Goal: Entertainment & Leisure: Consume media (video, audio)

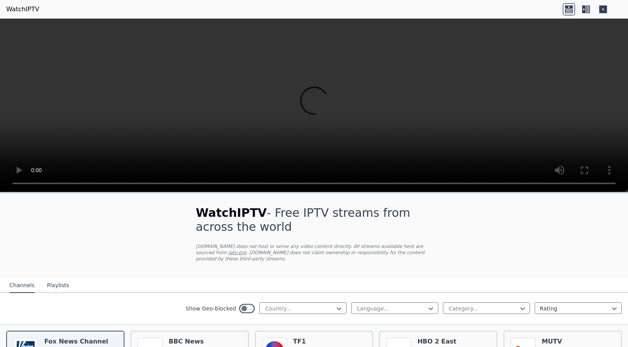
scroll to position [29, 0]
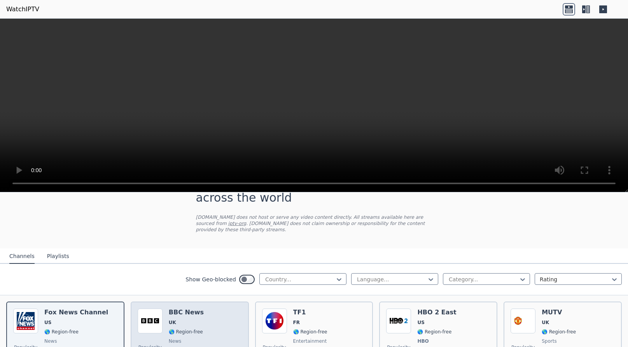
click at [204, 315] on div "Popularity 10455 BBC News UK 🌎 Region-free news eng" at bounding box center [190, 338] width 104 height 58
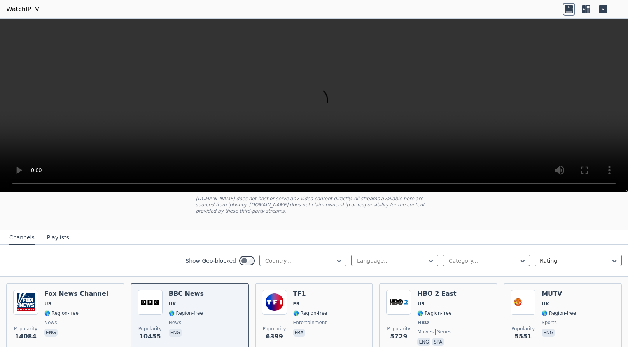
scroll to position [53, 0]
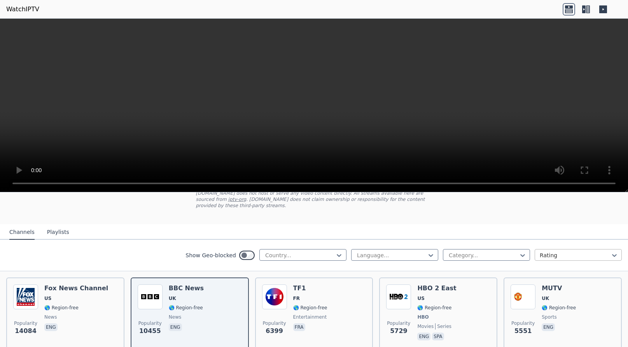
click at [549, 253] on div at bounding box center [575, 256] width 71 height 8
click at [519, 240] on div "Show Geo-blocked Country... Language... Category... Rating selected, 2 of 4. 4 …" at bounding box center [314, 255] width 628 height 31
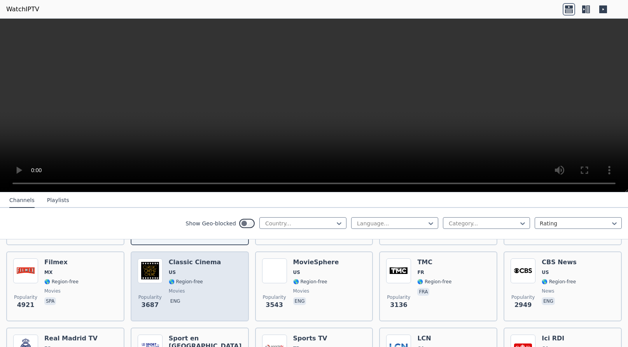
scroll to position [158, 0]
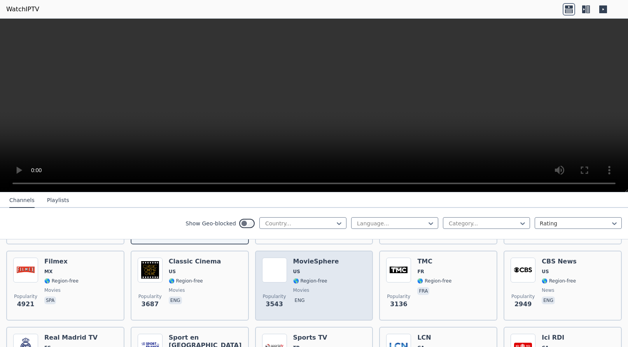
click at [299, 294] on div "MovieSphere US 🌎 Region-free movies eng" at bounding box center [316, 286] width 46 height 56
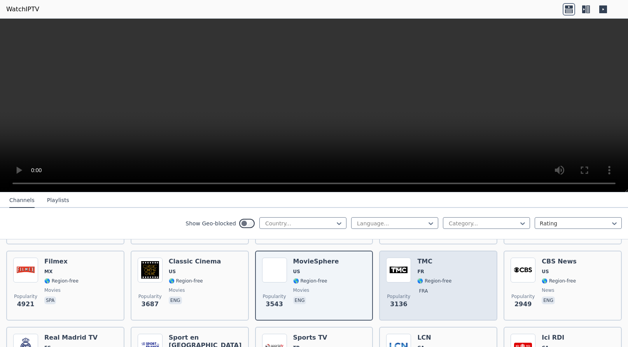
click at [430, 280] on span "🌎 Region-free" at bounding box center [434, 281] width 34 height 6
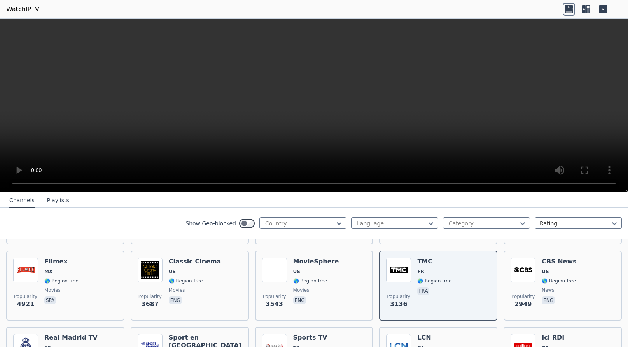
click at [583, 9] on icon at bounding box center [583, 9] width 3 height 8
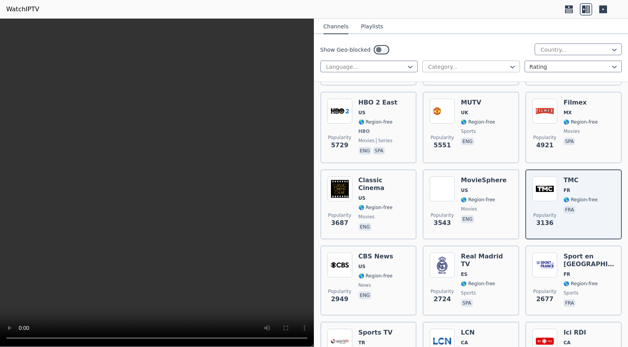
click at [469, 65] on div at bounding box center [467, 67] width 81 height 8
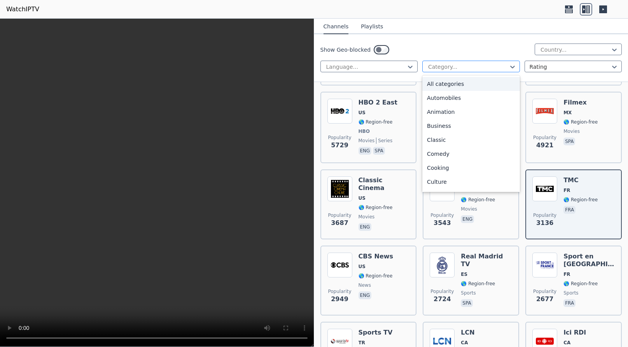
click at [469, 65] on div at bounding box center [467, 67] width 81 height 8
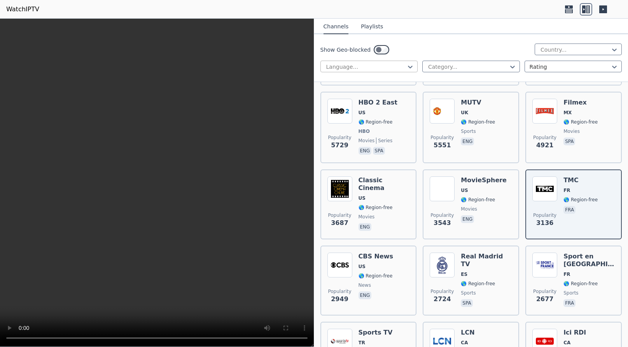
click at [394, 72] on div "Language..." at bounding box center [369, 67] width 98 height 12
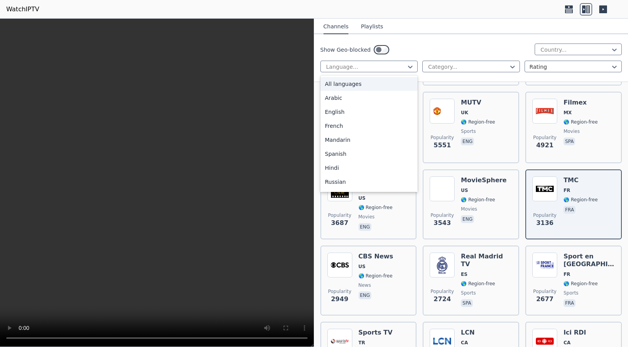
click at [431, 53] on div "Show Geo-blocked Country..." at bounding box center [471, 50] width 302 height 12
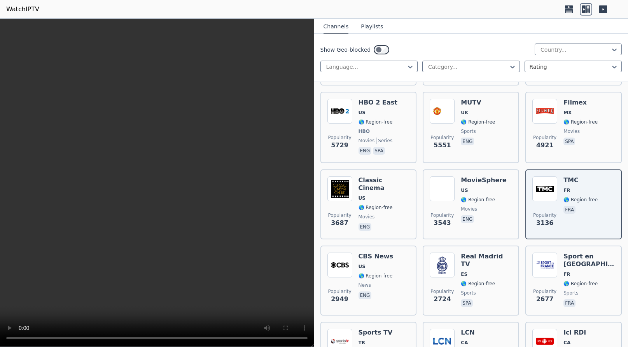
click at [367, 24] on button "Playlists" at bounding box center [372, 26] width 22 height 15
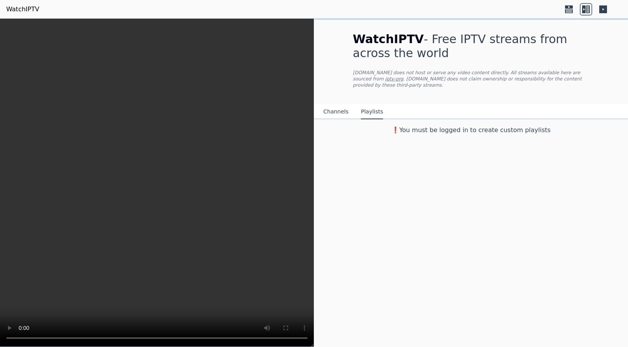
scroll to position [0, 0]
click at [337, 107] on button "Channels" at bounding box center [335, 112] width 25 height 15
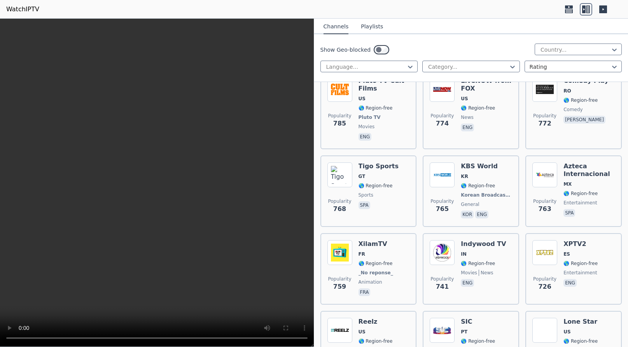
scroll to position [2283, 0]
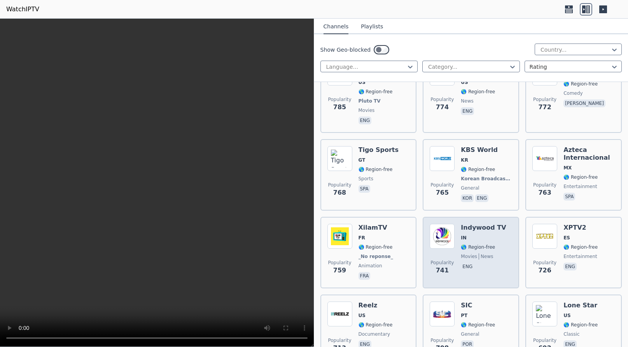
click at [491, 235] on span "IN" at bounding box center [483, 238] width 45 height 6
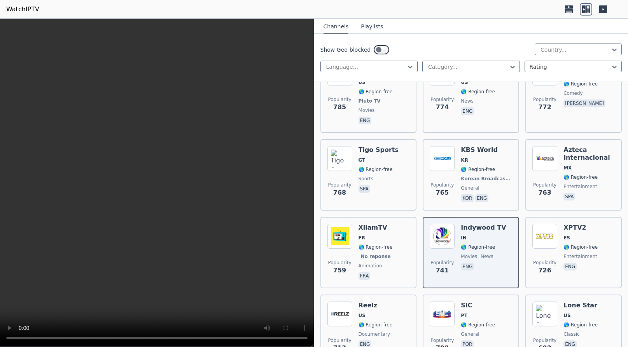
click at [248, 228] on video at bounding box center [157, 183] width 314 height 328
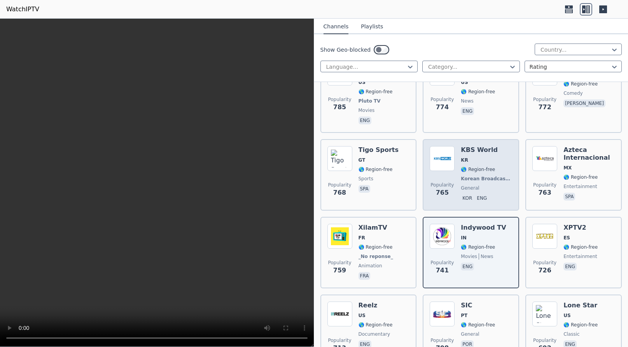
click at [503, 166] on span "🌎 Region-free" at bounding box center [486, 169] width 51 height 6
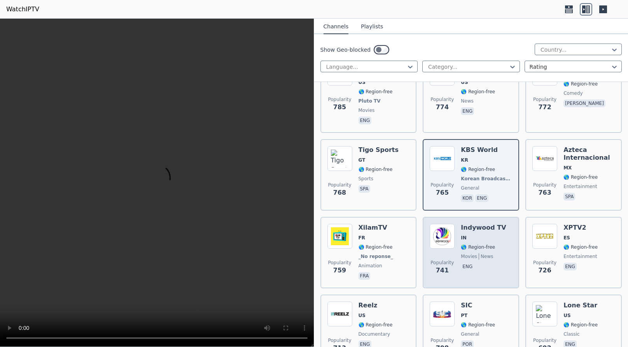
click at [500, 238] on div "Popularity 741 Indywood TV IN 🌎 Region-free movies news eng" at bounding box center [471, 253] width 82 height 58
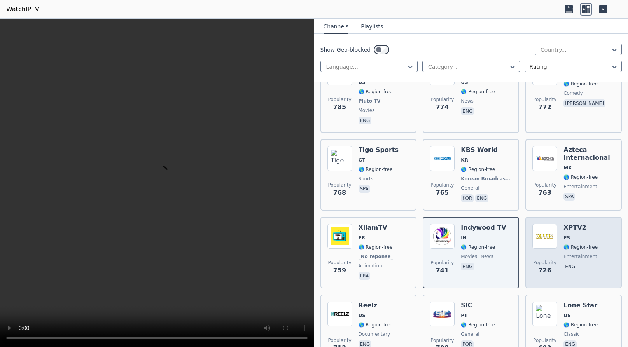
click at [567, 253] on span "entertainment" at bounding box center [580, 256] width 34 height 6
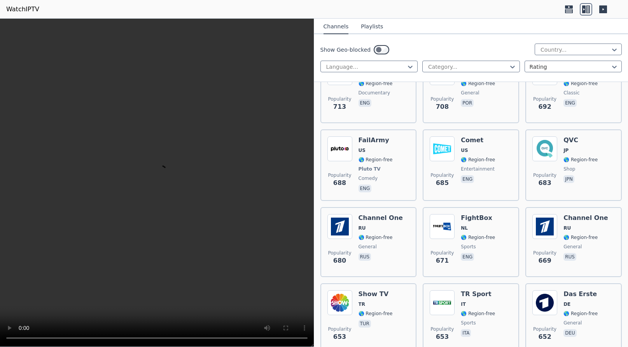
scroll to position [2574, 0]
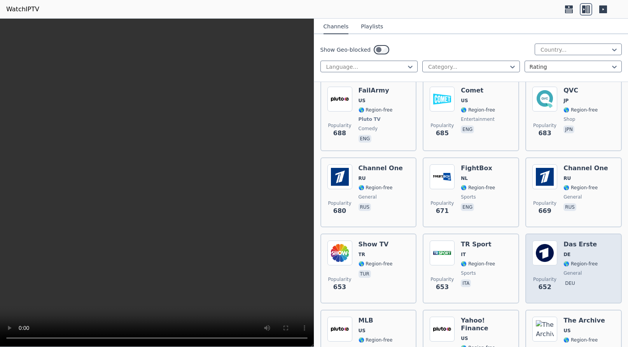
click at [576, 254] on div "Das Erste DE 🌎 Region-free general deu" at bounding box center [580, 269] width 34 height 56
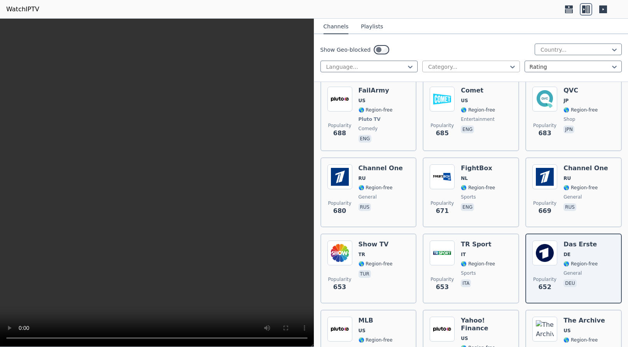
click at [455, 65] on div at bounding box center [467, 67] width 81 height 8
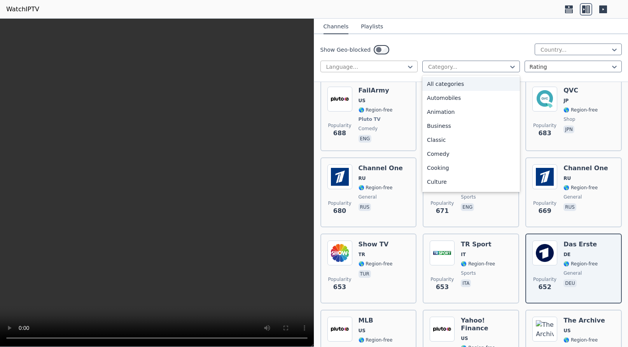
click at [395, 65] on div at bounding box center [365, 67] width 81 height 8
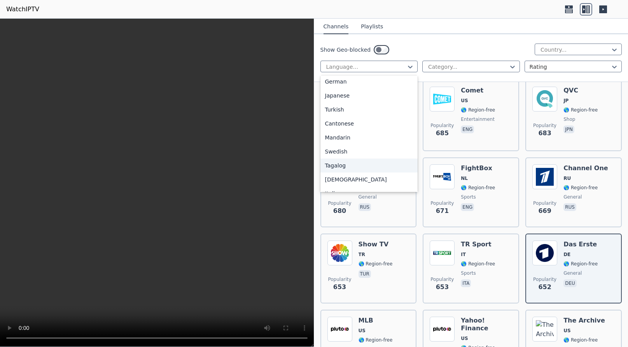
scroll to position [157, 0]
click at [341, 124] on div "Turkish" at bounding box center [369, 123] width 98 height 14
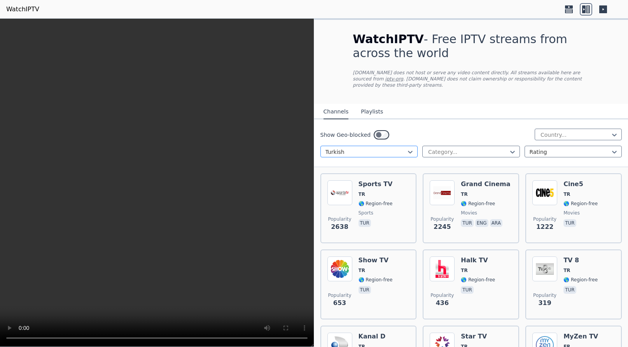
click at [382, 149] on div at bounding box center [365, 152] width 81 height 8
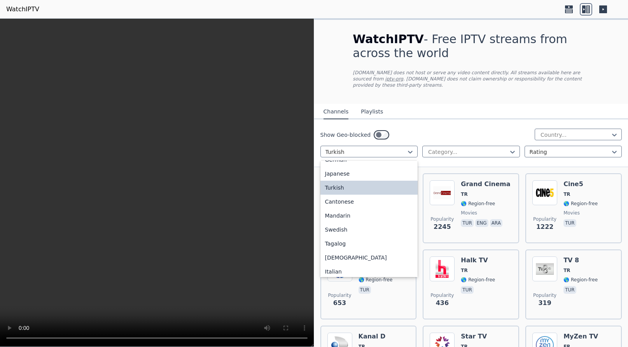
scroll to position [194, 0]
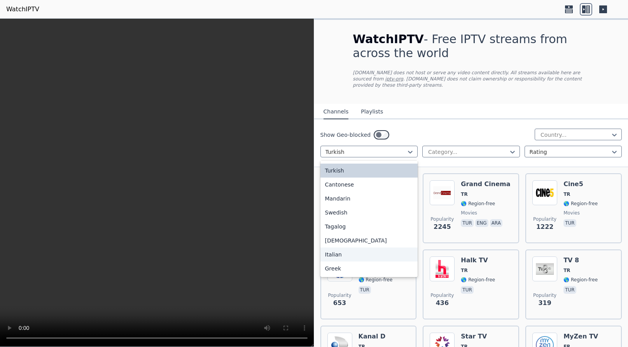
click at [334, 255] on div "Italian" at bounding box center [369, 255] width 98 height 14
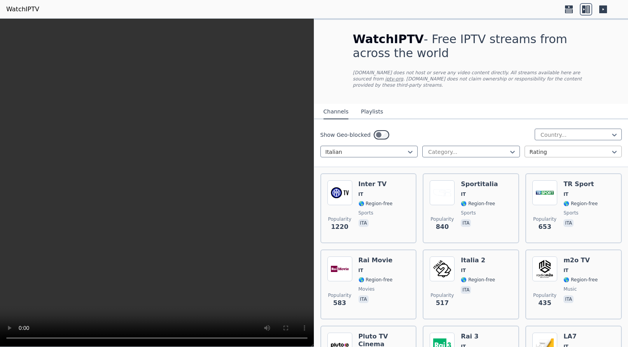
click at [547, 151] on div at bounding box center [569, 152] width 81 height 8
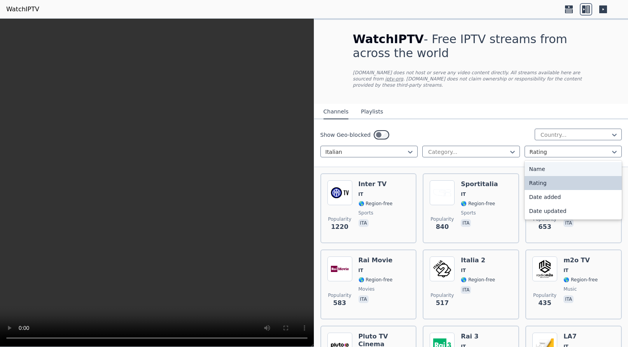
click at [540, 165] on div "Name" at bounding box center [573, 169] width 98 height 14
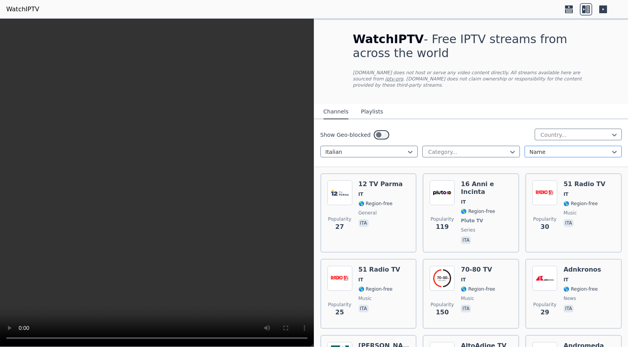
click at [548, 152] on div at bounding box center [569, 152] width 81 height 8
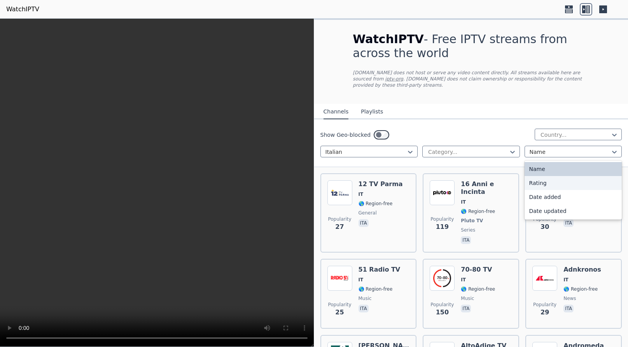
click at [538, 183] on div "Rating" at bounding box center [573, 183] width 98 height 14
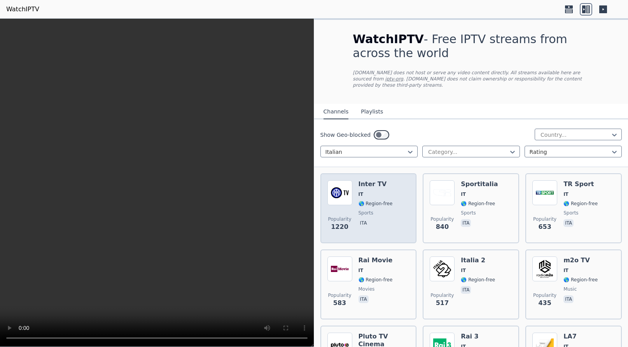
click at [386, 203] on span "🌎 Region-free" at bounding box center [375, 204] width 34 height 6
